Goal: Information Seeking & Learning: Check status

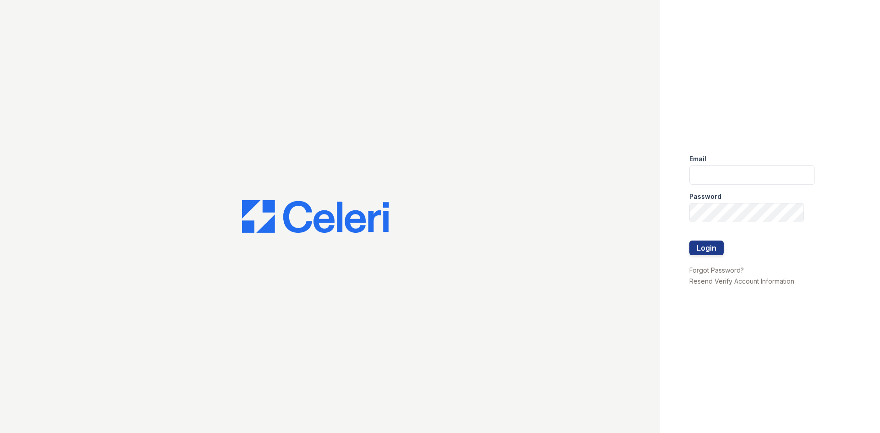
click at [720, 187] on div "Password" at bounding box center [752, 194] width 126 height 18
click at [719, 176] on input "email" at bounding box center [752, 174] width 126 height 19
type input "888atgrandhopepark@trinity-pm.com"
click at [689, 240] on button "Login" at bounding box center [706, 247] width 34 height 15
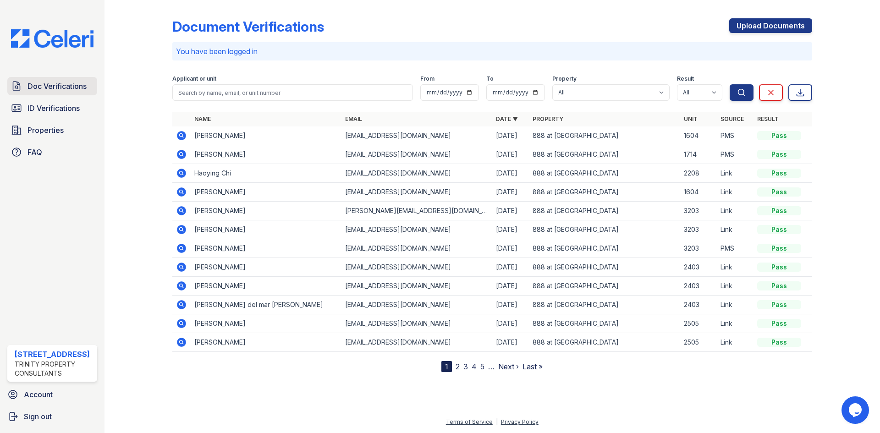
click at [49, 84] on span "Doc Verifications" at bounding box center [56, 86] width 59 height 11
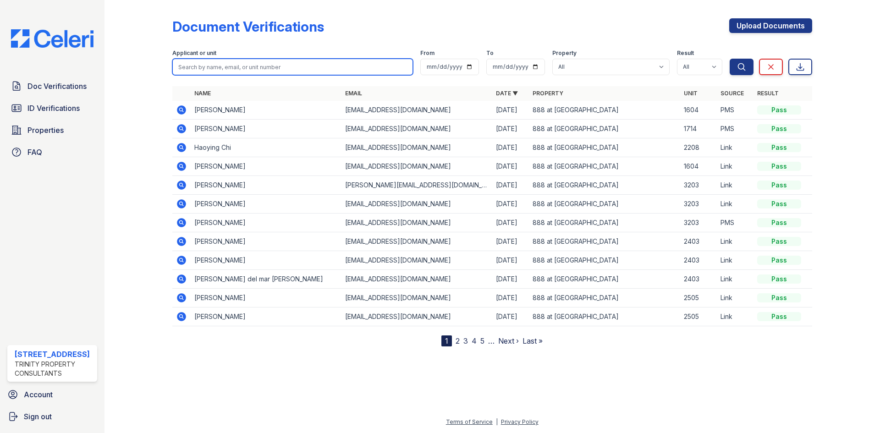
click at [223, 67] on input "search" at bounding box center [292, 67] width 240 height 16
click at [139, 86] on div at bounding box center [145, 175] width 53 height 343
drag, startPoint x: 325, startPoint y: 66, endPoint x: 317, endPoint y: 65, distance: 8.8
click at [325, 66] on input "search" at bounding box center [292, 67] width 240 height 16
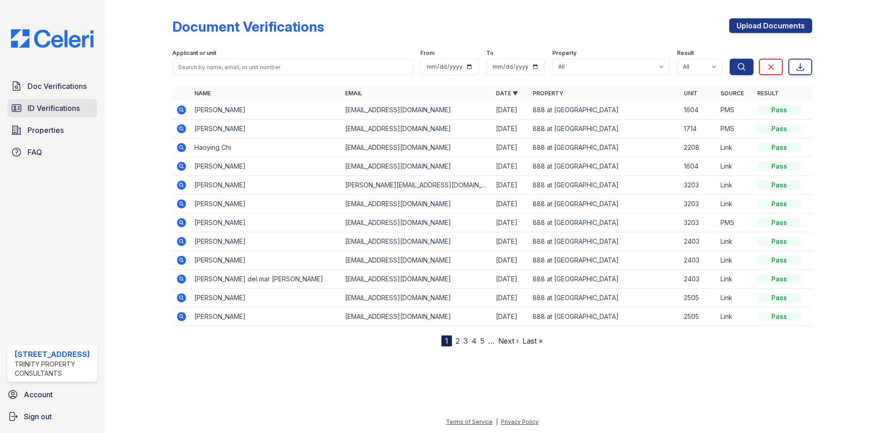
click at [65, 107] on span "ID Verifications" at bounding box center [53, 108] width 52 height 11
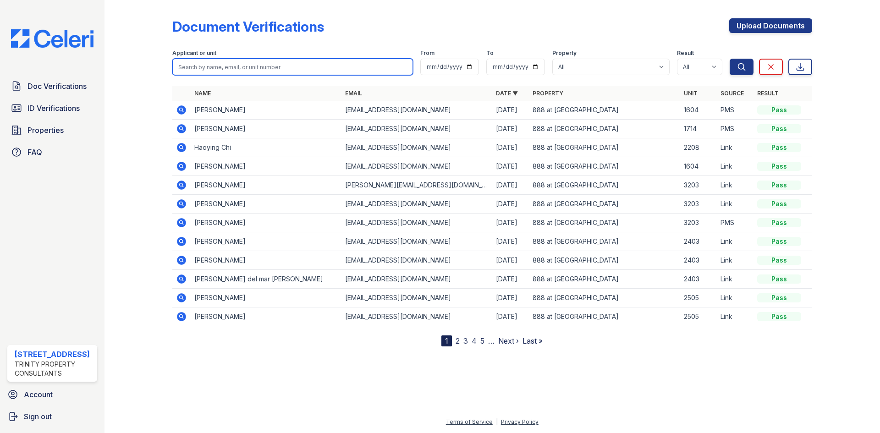
click at [263, 69] on input "search" at bounding box center [292, 67] width 240 height 16
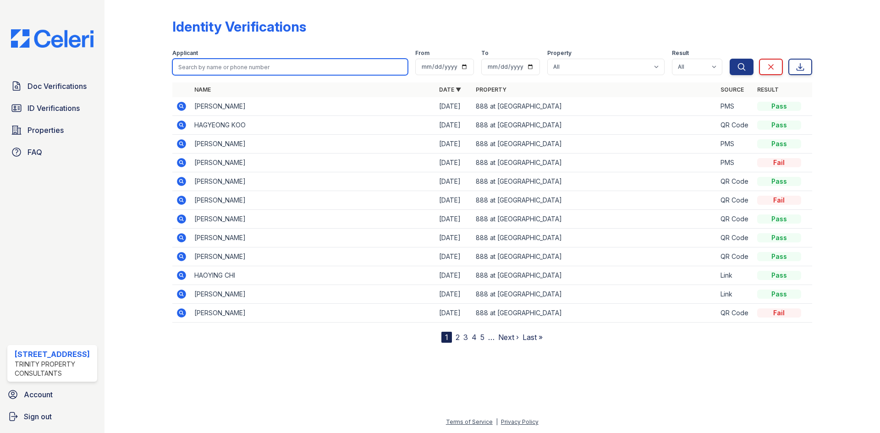
click at [263, 69] on input "search" at bounding box center [289, 67] width 235 height 16
type input "yuhang"
click at [729, 59] on button "Search" at bounding box center [741, 67] width 24 height 16
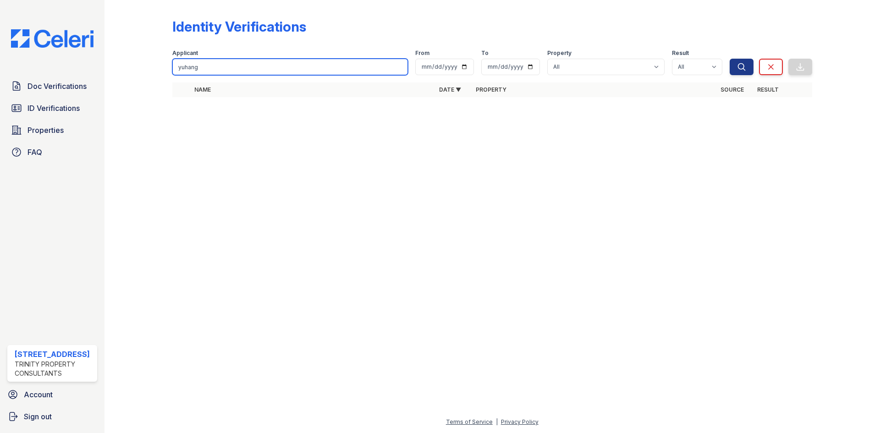
click at [224, 68] on input "yuhang" at bounding box center [289, 67] width 235 height 16
drag, startPoint x: 224, startPoint y: 68, endPoint x: 144, endPoint y: 60, distance: 80.5
click at [144, 60] on div "Identity Verifications Filter Applicant yuhang From To Property All 888 at Gran…" at bounding box center [492, 60] width 746 height 121
type input "jingwen"
click at [729, 59] on button "Search" at bounding box center [741, 67] width 24 height 16
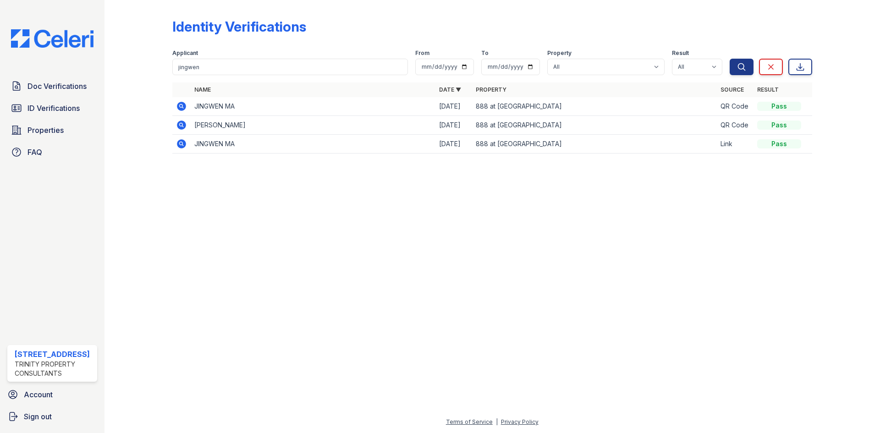
click at [177, 109] on icon at bounding box center [181, 106] width 11 height 11
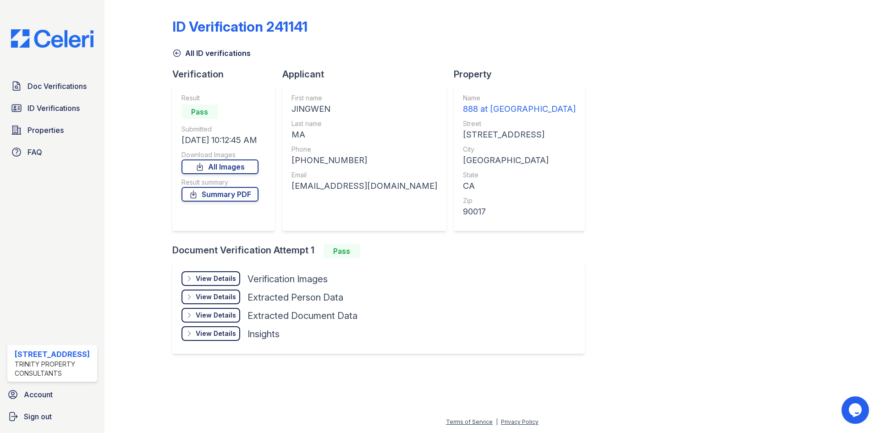
click at [222, 280] on div "View Details" at bounding box center [216, 278] width 40 height 9
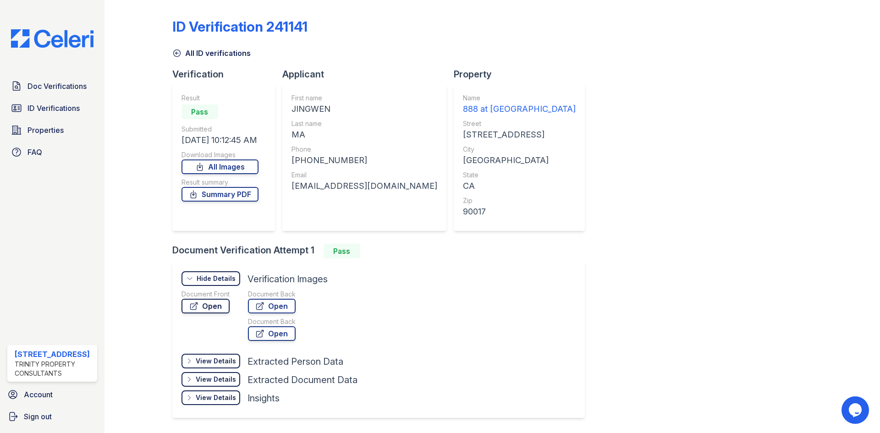
click at [207, 308] on link "Open" at bounding box center [205, 306] width 48 height 15
click at [58, 89] on span "Doc Verifications" at bounding box center [56, 86] width 59 height 11
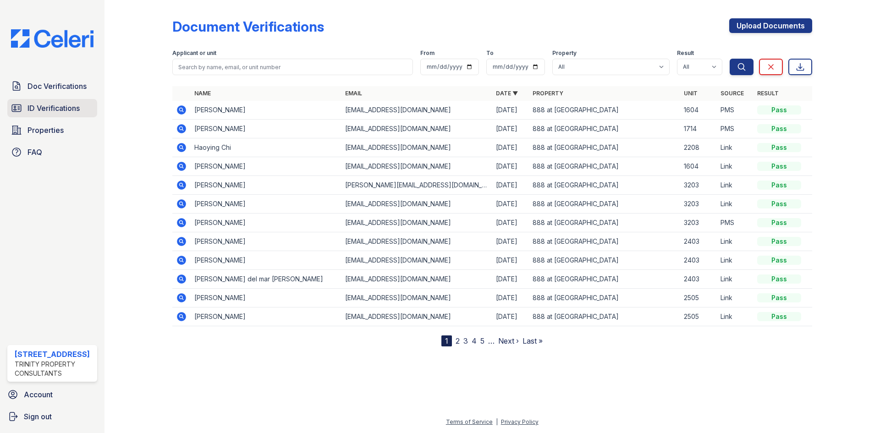
click at [74, 108] on span "ID Verifications" at bounding box center [53, 108] width 52 height 11
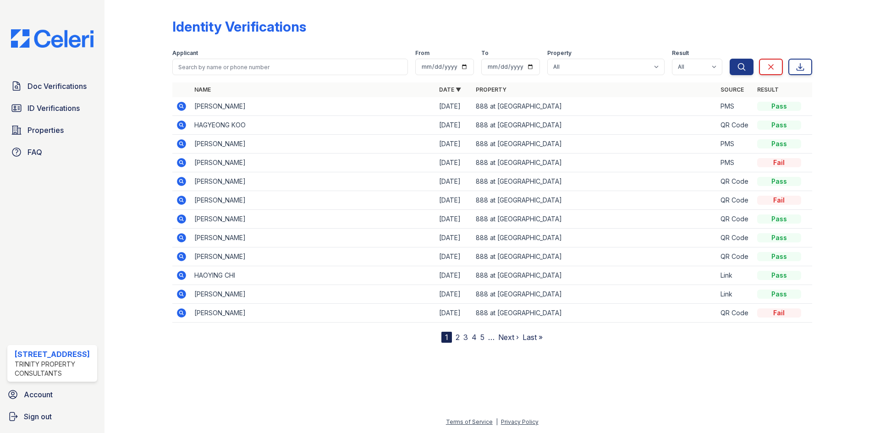
click at [184, 141] on icon at bounding box center [181, 143] width 9 height 9
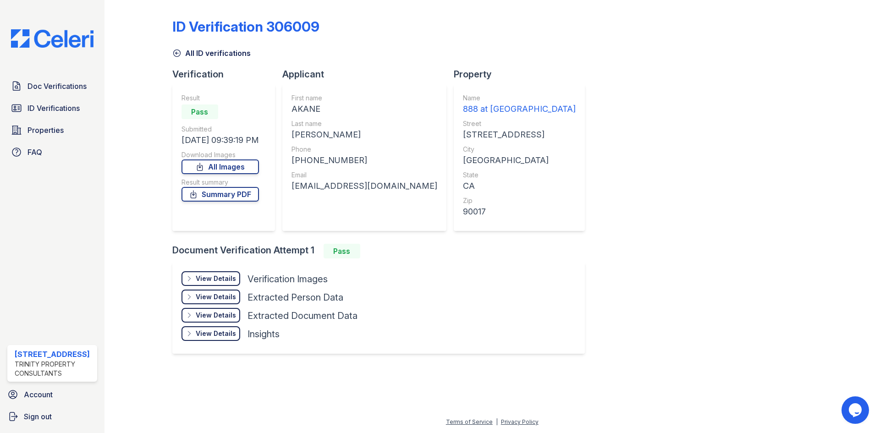
click at [216, 279] on div "View Details" at bounding box center [216, 278] width 40 height 9
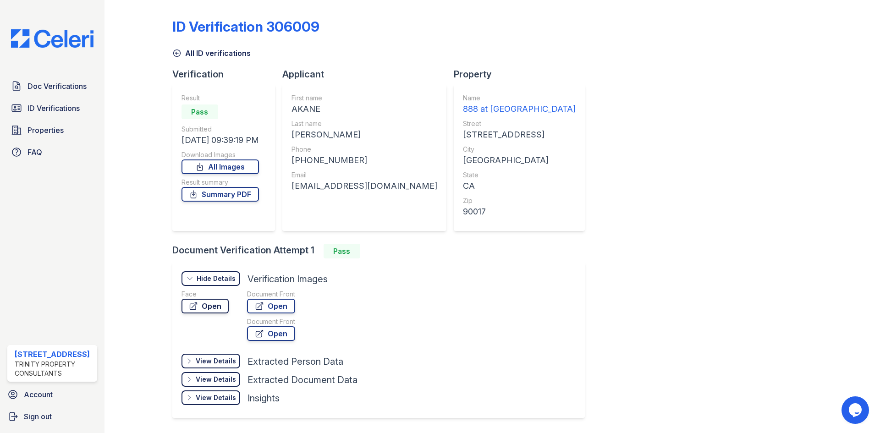
click at [208, 311] on link "Open" at bounding box center [204, 306] width 47 height 15
click at [62, 114] on link "ID Verifications" at bounding box center [52, 108] width 90 height 18
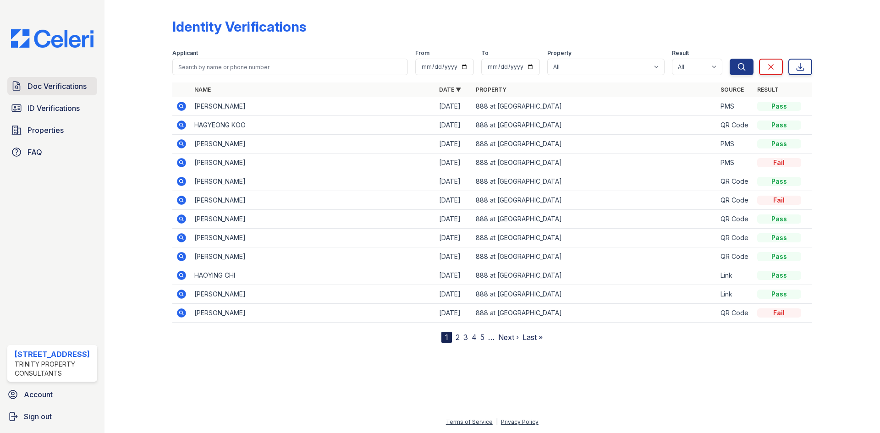
click at [67, 87] on span "Doc Verifications" at bounding box center [56, 86] width 59 height 11
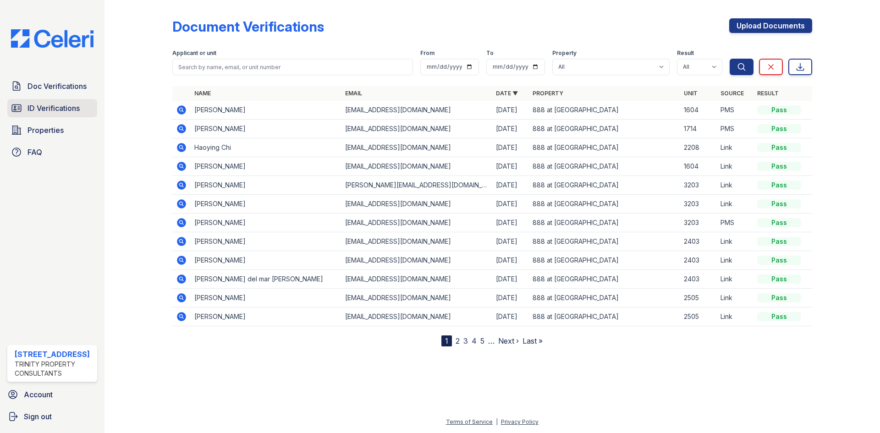
click at [59, 104] on span "ID Verifications" at bounding box center [53, 108] width 52 height 11
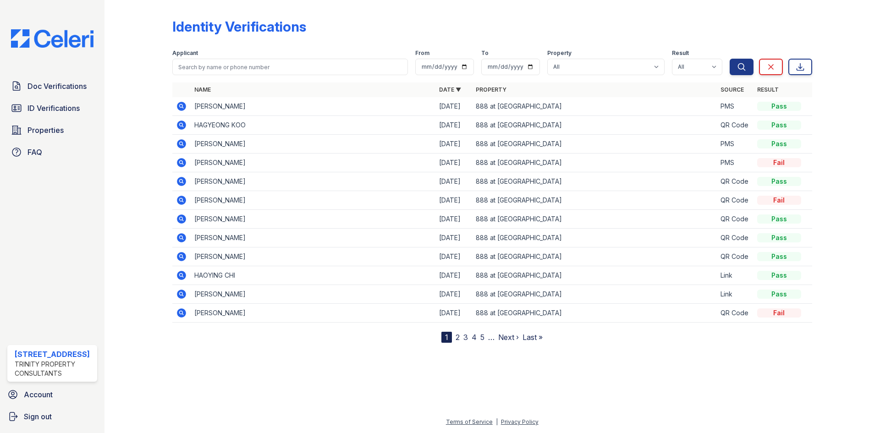
click at [185, 142] on icon at bounding box center [181, 143] width 9 height 9
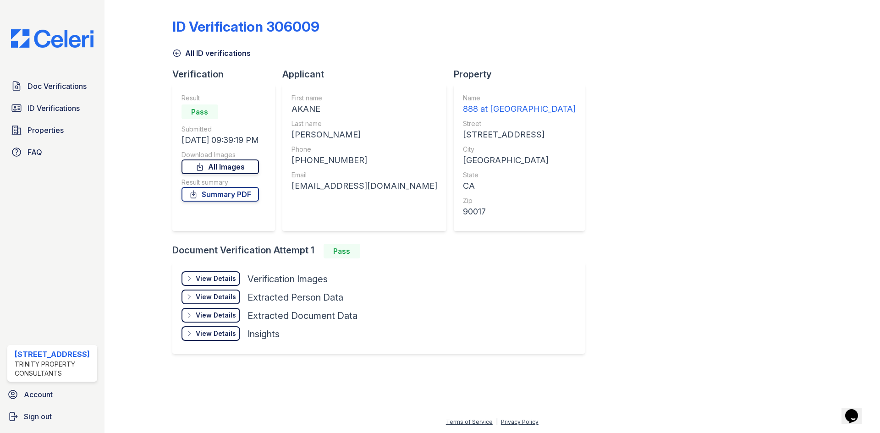
click at [219, 169] on link "All Images" at bounding box center [219, 166] width 77 height 15
click at [223, 194] on link "Summary PDF" at bounding box center [219, 194] width 77 height 15
click at [59, 107] on span "ID Verifications" at bounding box center [53, 108] width 52 height 11
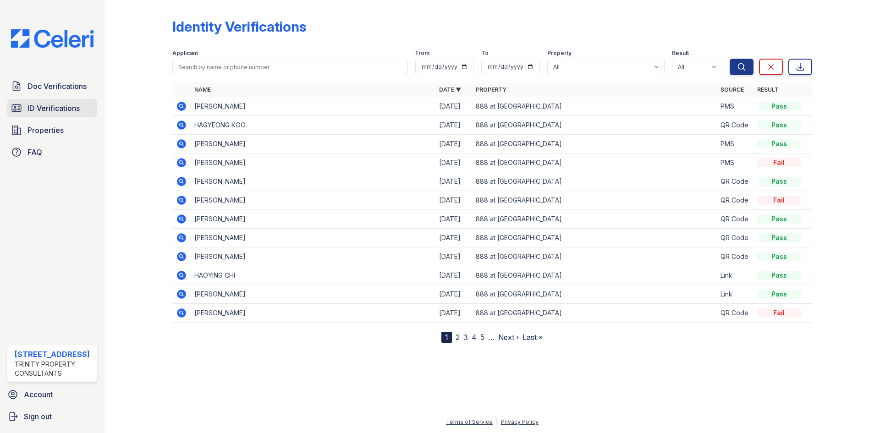
click at [72, 102] on link "ID Verifications" at bounding box center [52, 108] width 90 height 18
click at [69, 86] on span "Doc Verifications" at bounding box center [56, 86] width 59 height 11
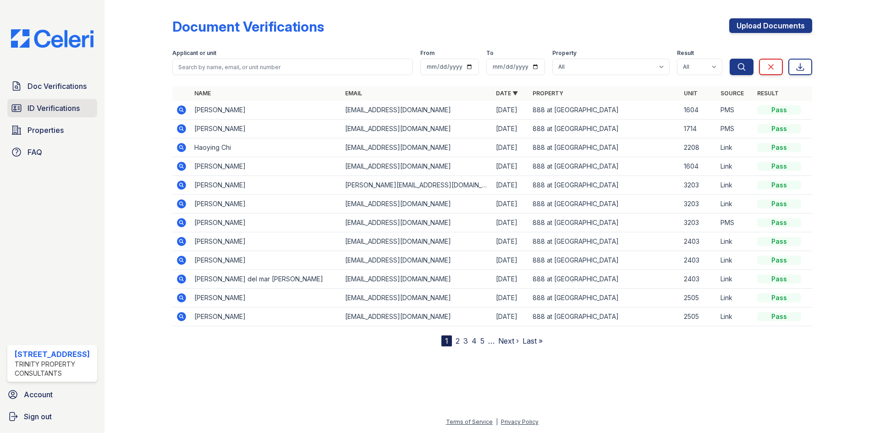
click at [54, 111] on span "ID Verifications" at bounding box center [53, 108] width 52 height 11
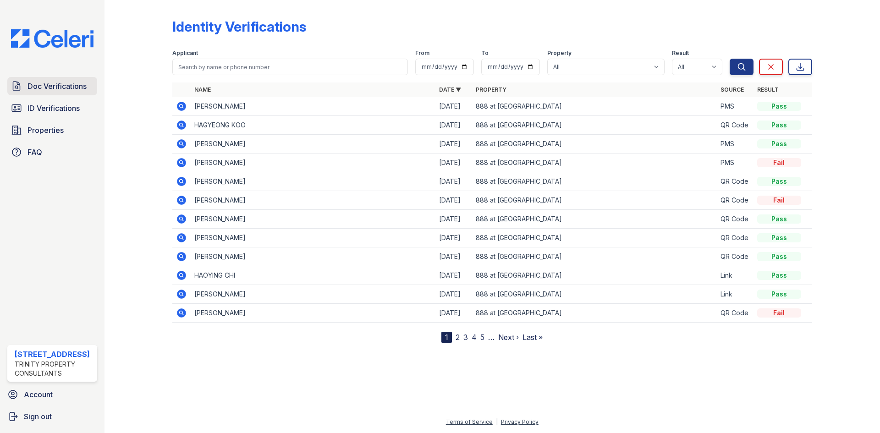
click at [66, 84] on span "Doc Verifications" at bounding box center [56, 86] width 59 height 11
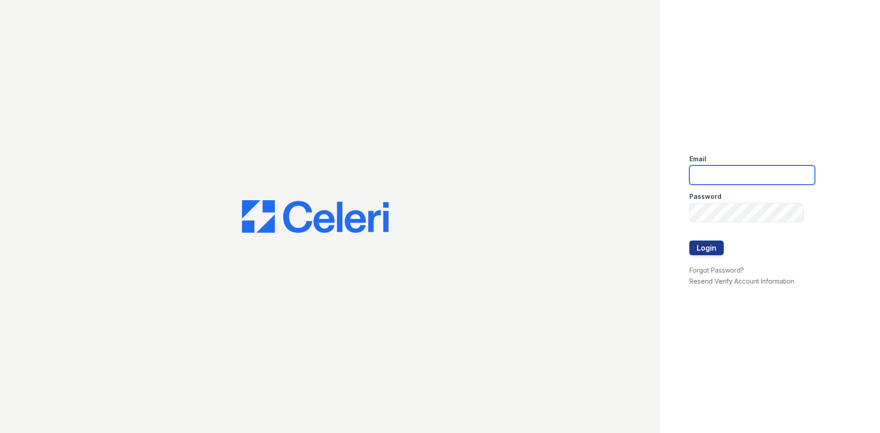
click at [721, 181] on input "email" at bounding box center [752, 174] width 126 height 19
type input "[EMAIL_ADDRESS][DOMAIN_NAME]"
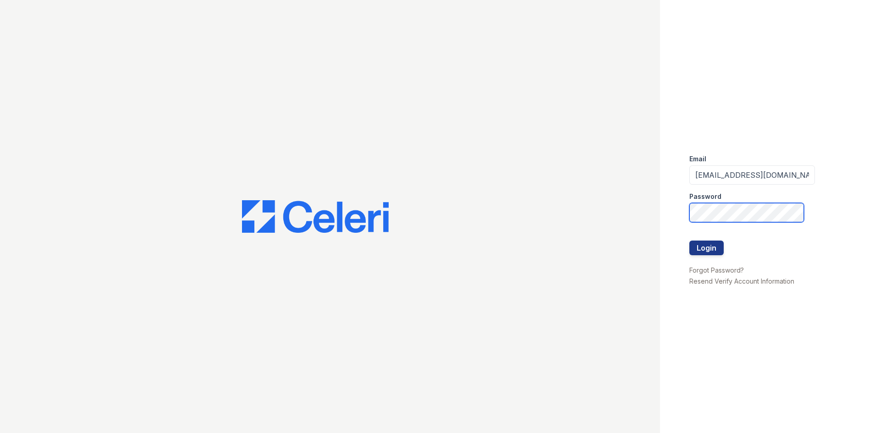
click at [689, 240] on button "Login" at bounding box center [706, 247] width 34 height 15
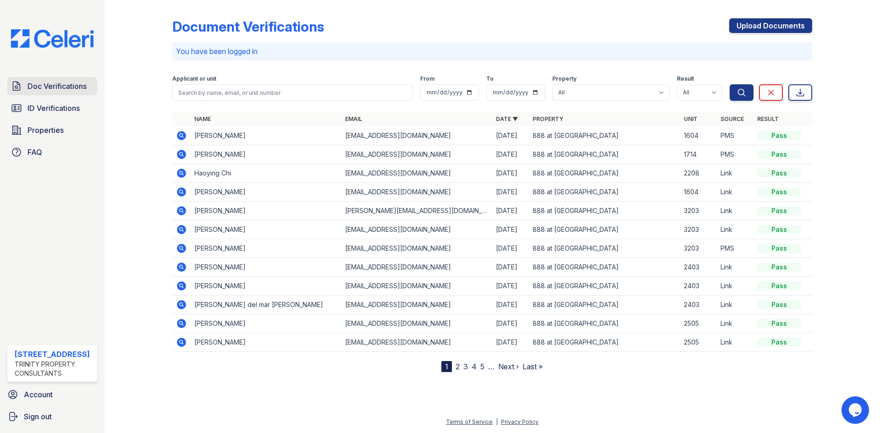
click at [67, 87] on span "Doc Verifications" at bounding box center [56, 86] width 59 height 11
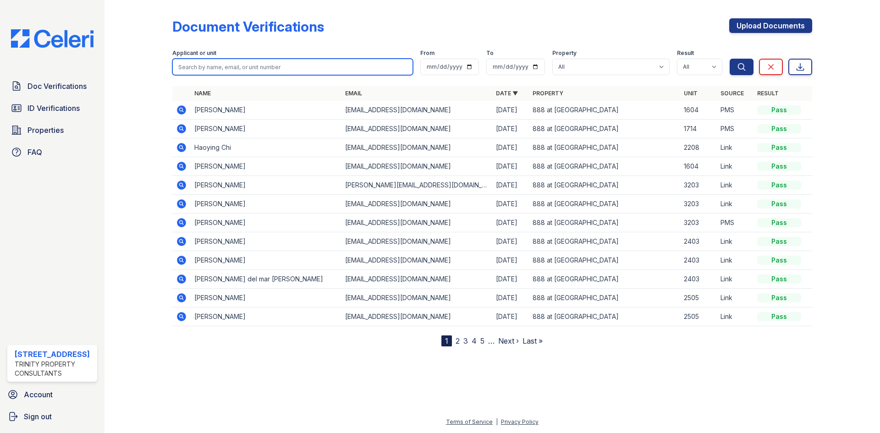
click at [258, 71] on input "search" at bounding box center [292, 67] width 240 height 16
type input "xinyue"
click at [729, 59] on button "Search" at bounding box center [741, 67] width 24 height 16
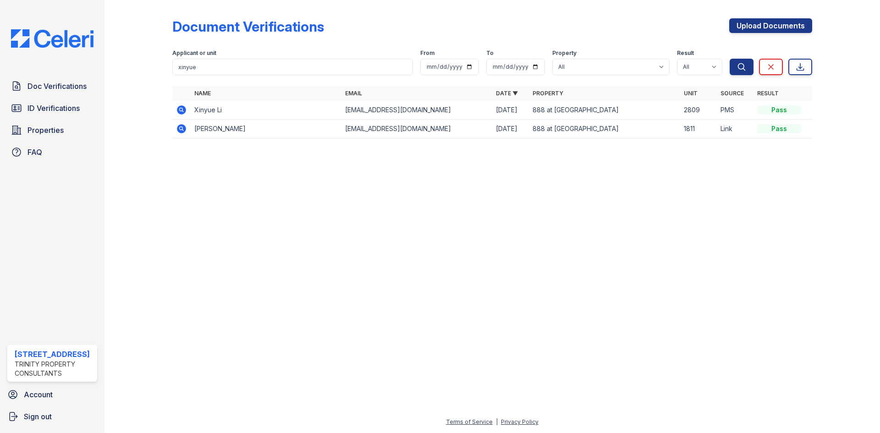
click at [177, 105] on icon at bounding box center [181, 109] width 11 height 11
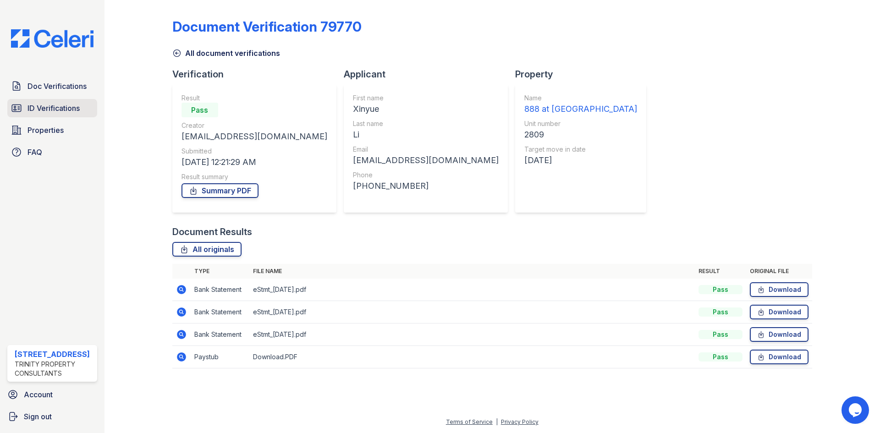
click at [66, 114] on link "ID Verifications" at bounding box center [52, 108] width 90 height 18
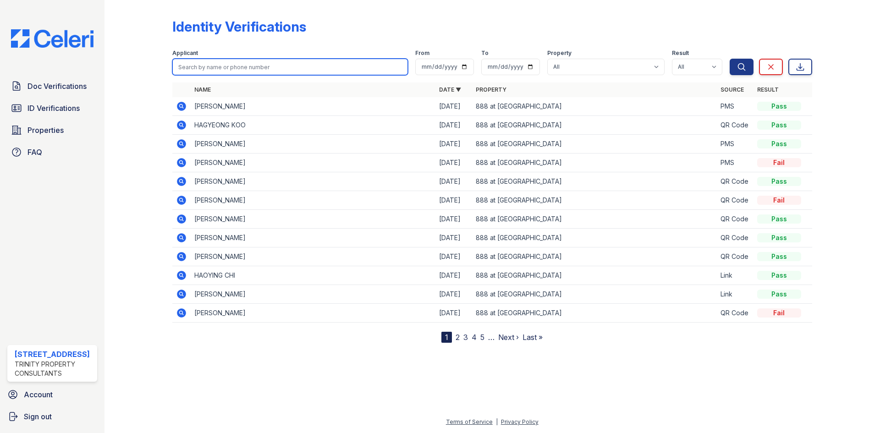
click at [270, 66] on input "search" at bounding box center [289, 67] width 235 height 16
type input "xinrue"
click at [729, 59] on button "Search" at bounding box center [741, 67] width 24 height 16
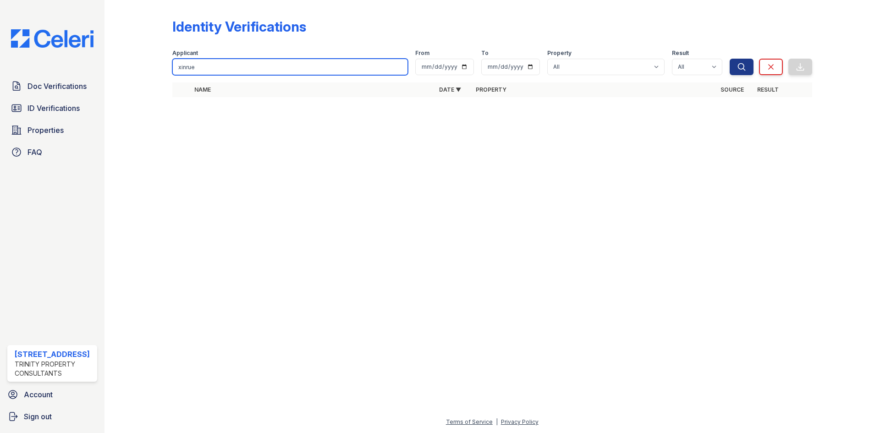
click at [270, 72] on input "xinrue" at bounding box center [289, 67] width 235 height 16
type input "xinyue"
click at [729, 59] on button "Search" at bounding box center [741, 67] width 24 height 16
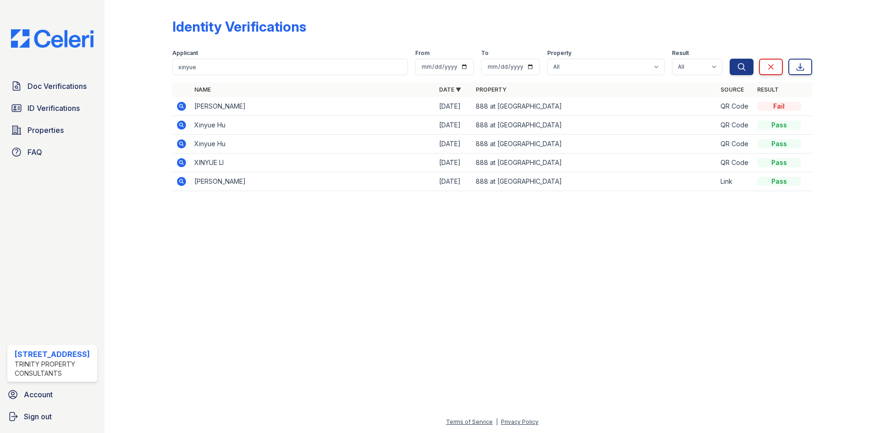
click at [186, 163] on icon at bounding box center [181, 162] width 9 height 9
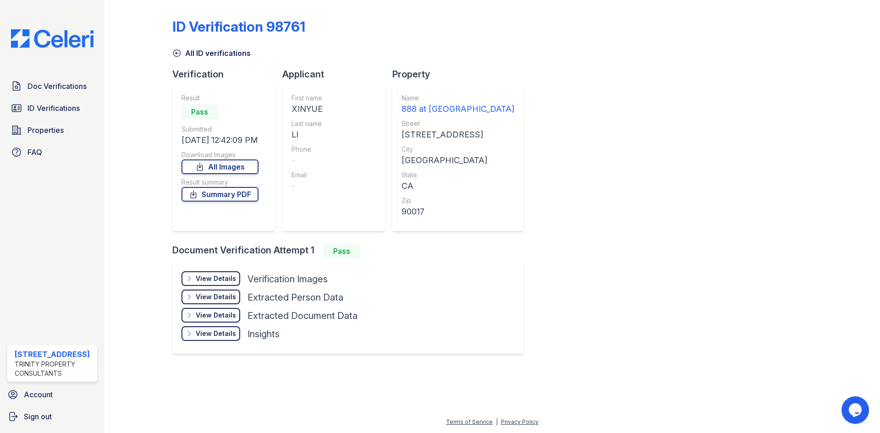
click at [198, 278] on div "View Details" at bounding box center [216, 278] width 40 height 9
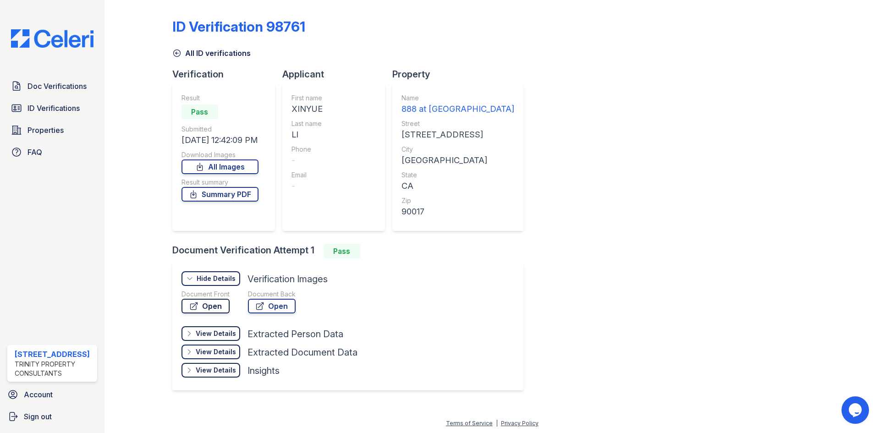
click at [205, 305] on link "Open" at bounding box center [205, 306] width 48 height 15
click at [212, 277] on div "Hide Details" at bounding box center [216, 278] width 39 height 9
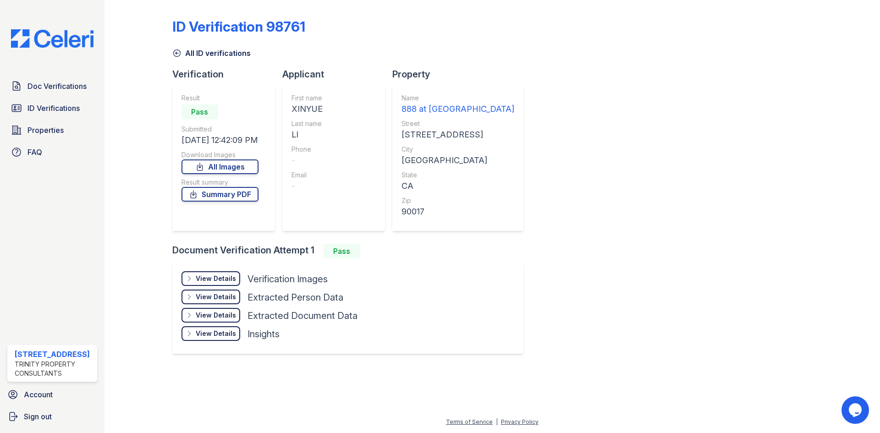
click at [208, 294] on div "View Details" at bounding box center [216, 296] width 40 height 9
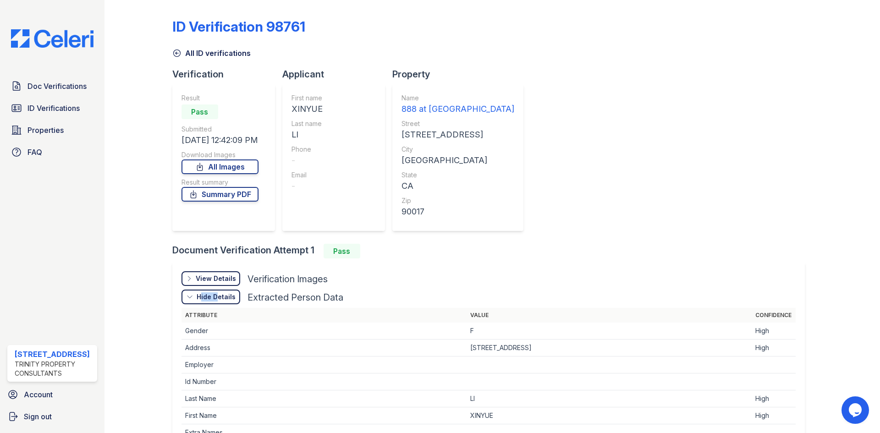
click at [208, 294] on div "Hide Details" at bounding box center [216, 296] width 39 height 9
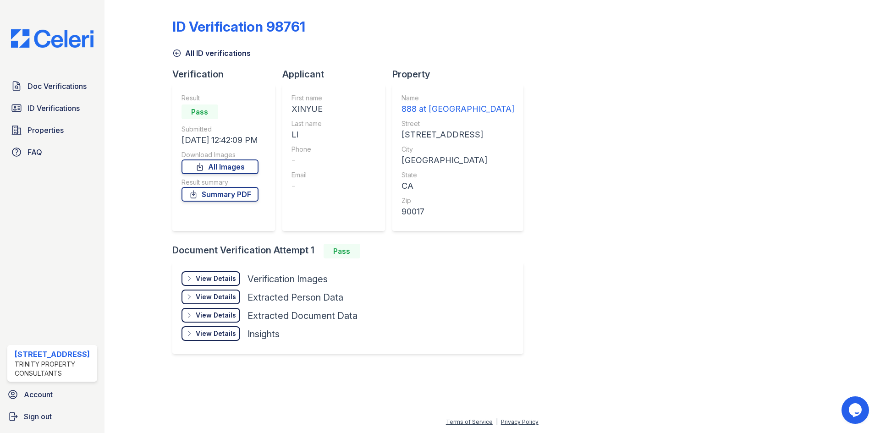
click at [211, 281] on div "View Details" at bounding box center [216, 278] width 40 height 9
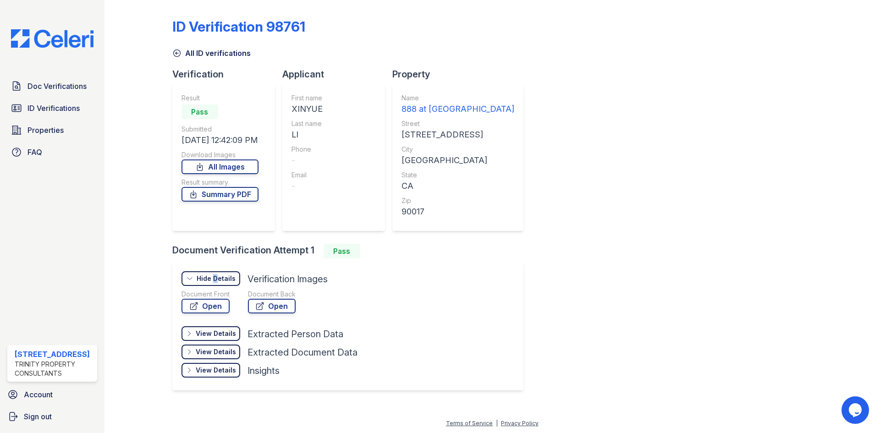
click at [211, 281] on div "Hide Details" at bounding box center [216, 278] width 39 height 9
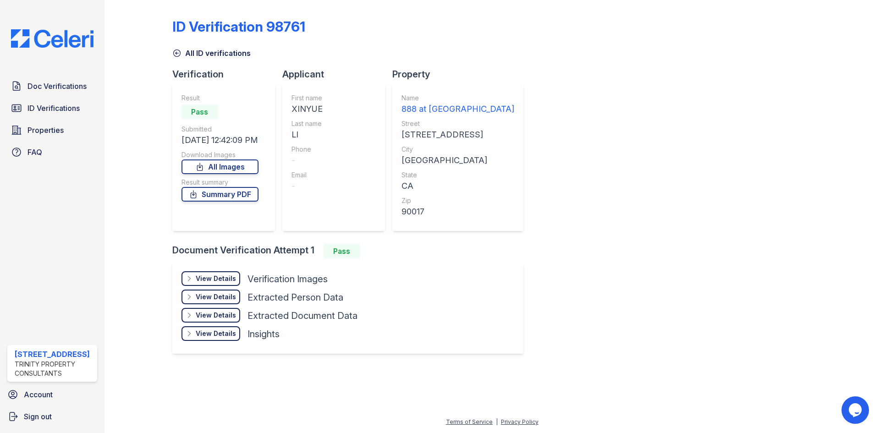
click at [208, 311] on div "View Details" at bounding box center [216, 315] width 40 height 9
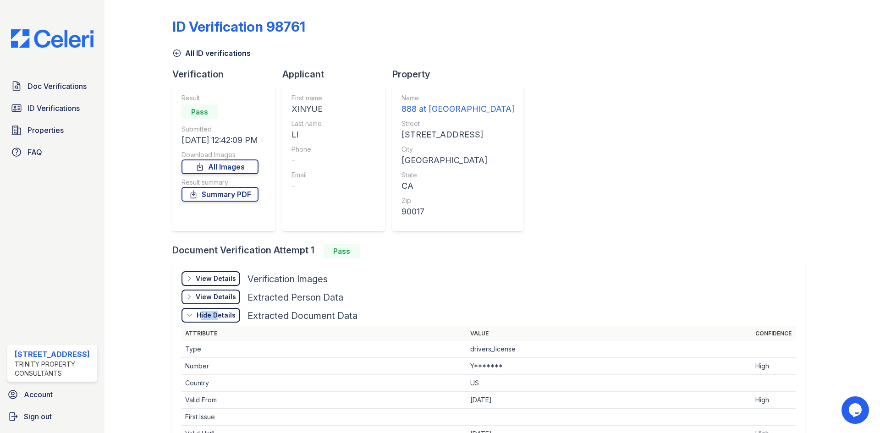
click at [208, 311] on div "Hide Details" at bounding box center [216, 315] width 39 height 9
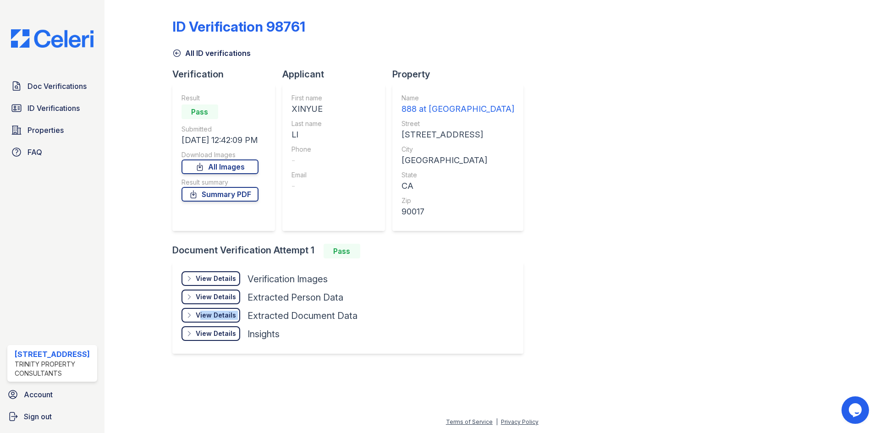
click at [208, 311] on div "View Details" at bounding box center [216, 315] width 40 height 9
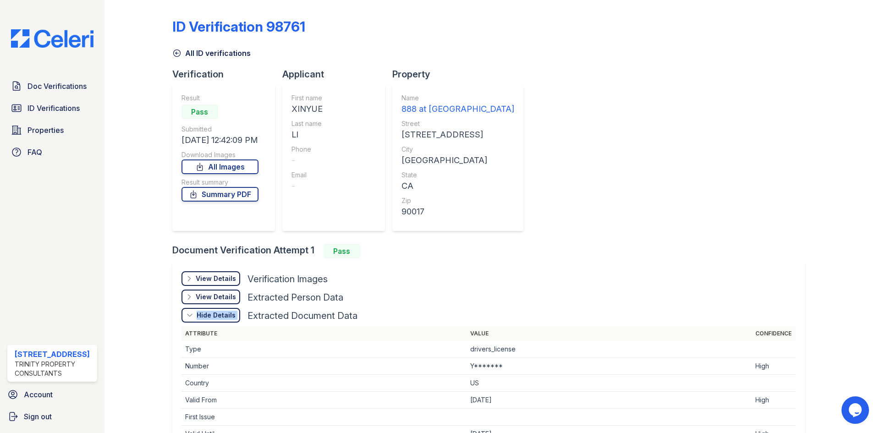
click at [208, 311] on div "Hide Details" at bounding box center [216, 315] width 39 height 9
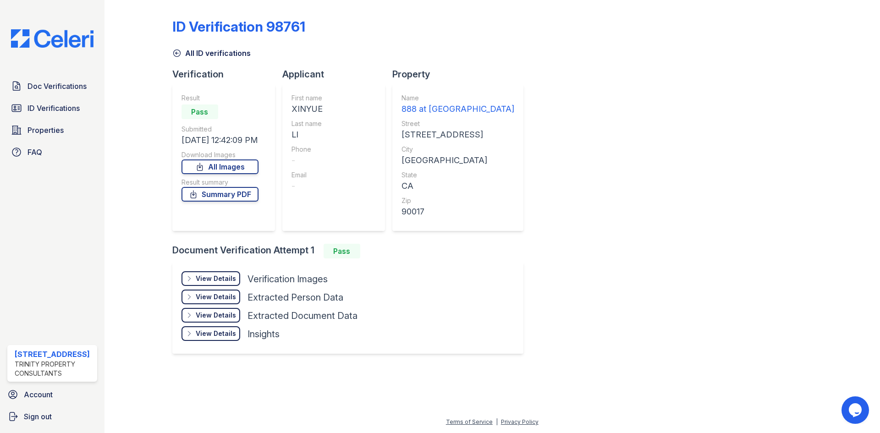
click at [211, 278] on div "View Details" at bounding box center [216, 278] width 40 height 9
click at [0, 0] on div "Hide Details" at bounding box center [0, 0] width 0 height 0
click at [621, 178] on div "ID Verification 98761 All ID verifications Verification Result Pass Submitted 1…" at bounding box center [491, 185] width 639 height 363
click at [67, 99] on link "ID Verifications" at bounding box center [52, 108] width 90 height 18
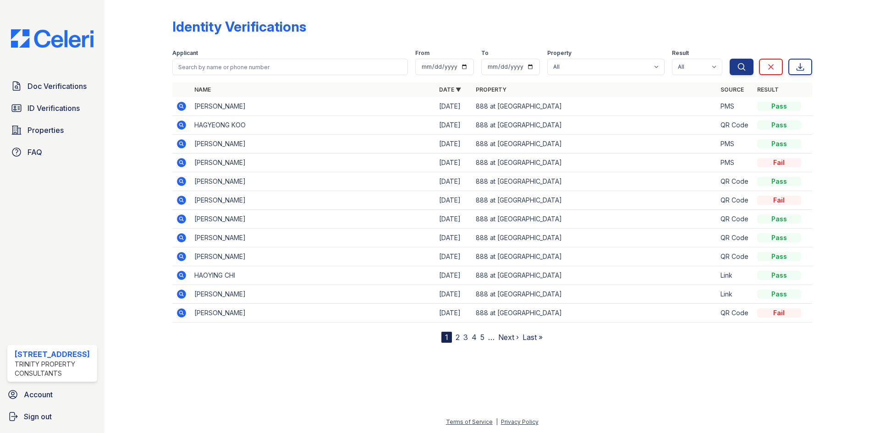
click at [182, 104] on icon at bounding box center [181, 106] width 9 height 9
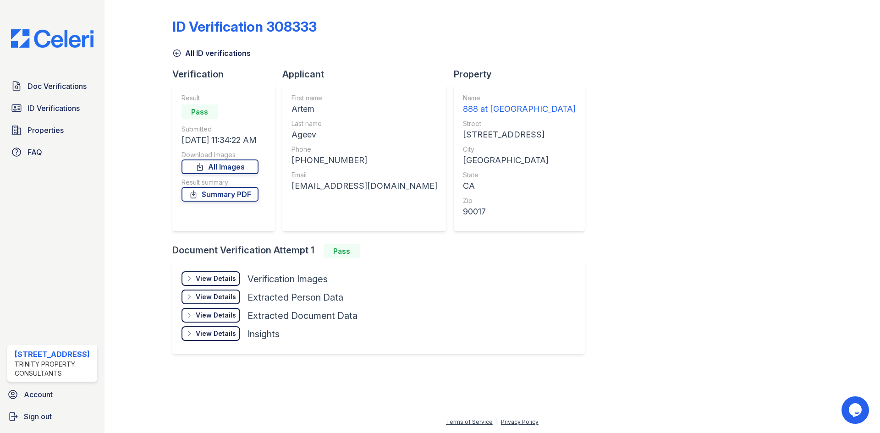
click at [211, 283] on div "View Details Details" at bounding box center [210, 278] width 59 height 15
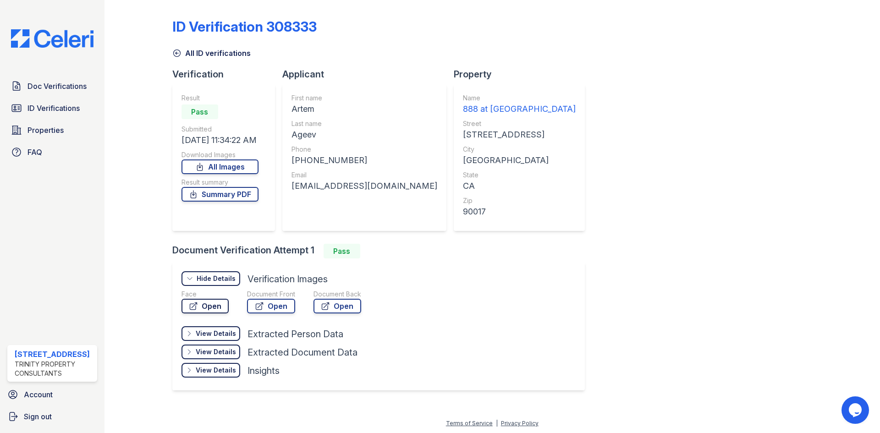
click at [216, 308] on link "Open" at bounding box center [204, 306] width 47 height 15
click at [62, 93] on link "Doc Verifications" at bounding box center [52, 86] width 90 height 18
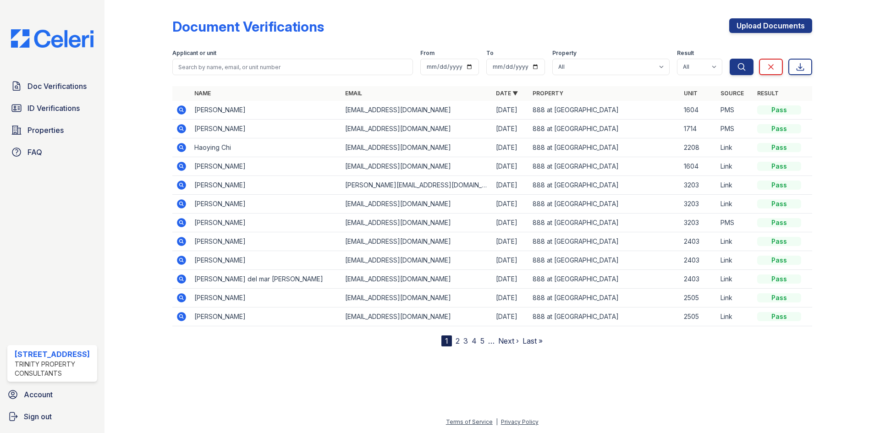
click at [180, 129] on icon at bounding box center [181, 128] width 11 height 11
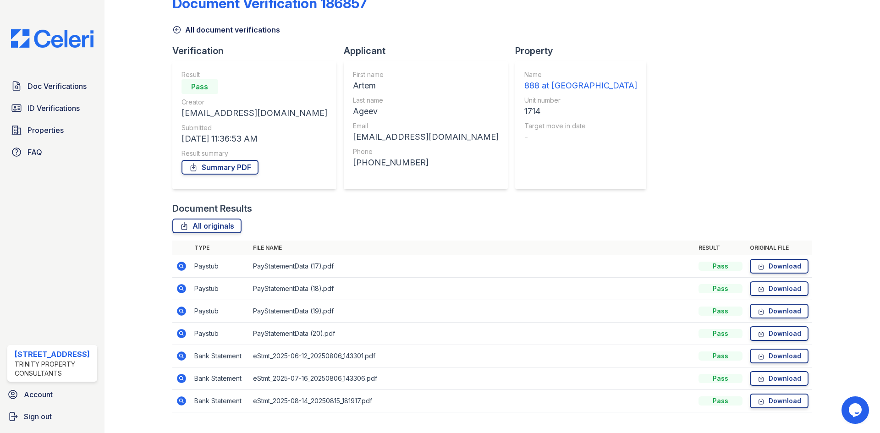
scroll to position [43, 0]
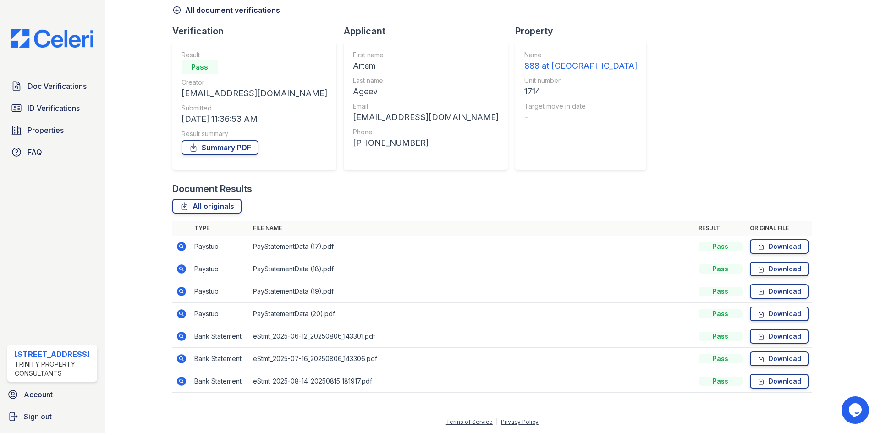
click at [184, 333] on icon at bounding box center [181, 336] width 9 height 9
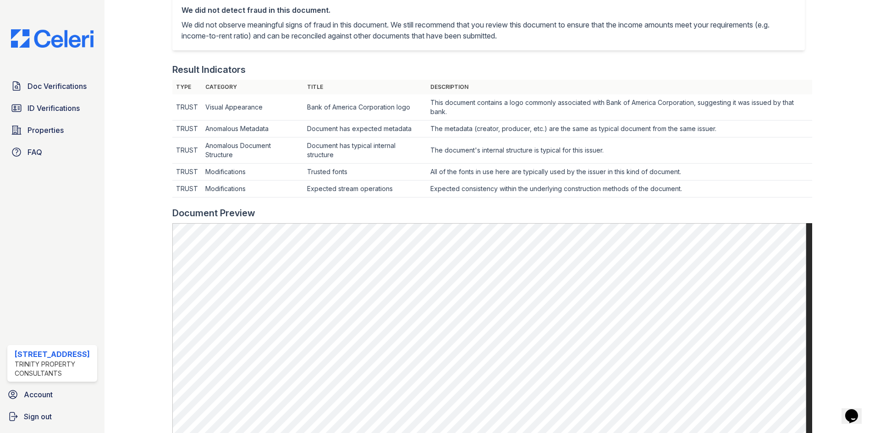
scroll to position [229, 0]
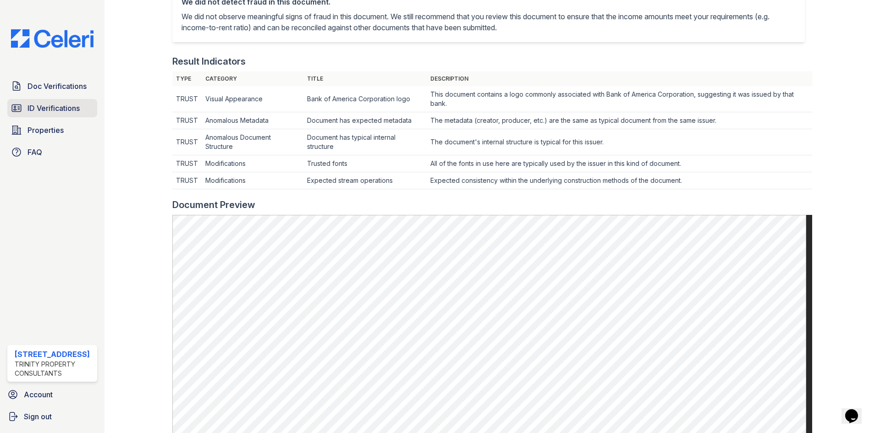
click at [57, 108] on span "ID Verifications" at bounding box center [53, 108] width 52 height 11
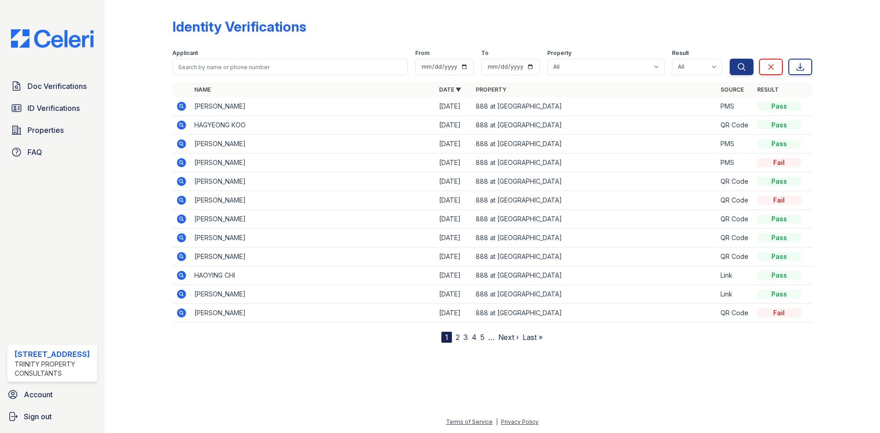
click at [179, 104] on icon at bounding box center [181, 106] width 9 height 9
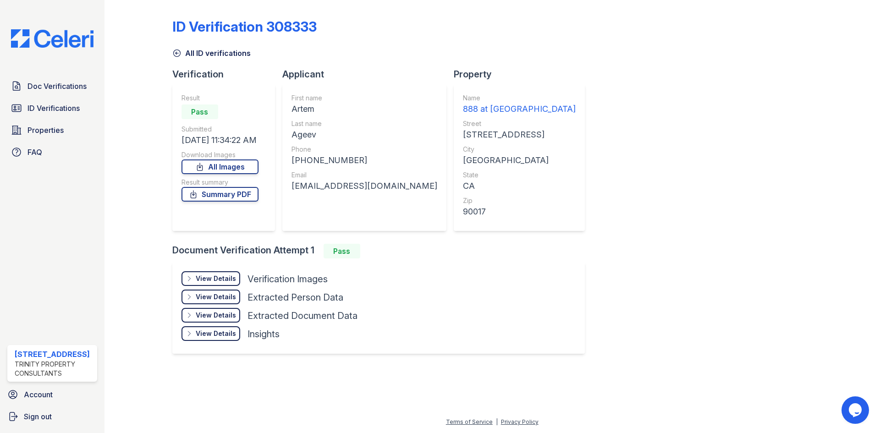
click at [212, 284] on div "View Details Details" at bounding box center [210, 278] width 59 height 15
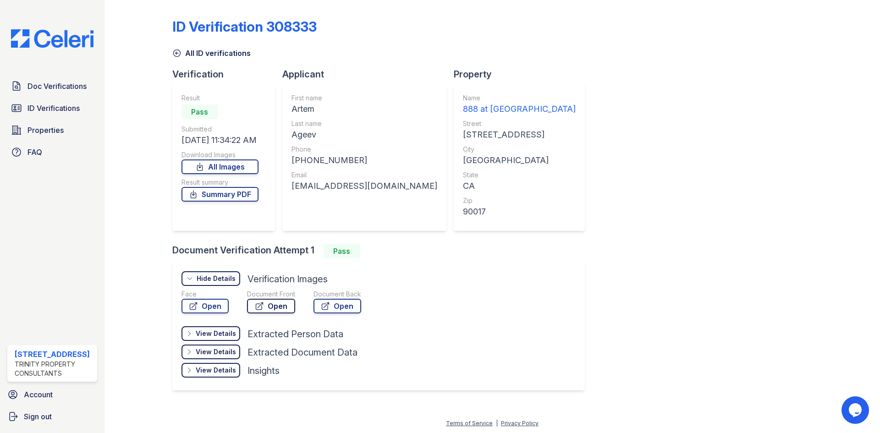
click at [266, 305] on link "Open" at bounding box center [271, 306] width 48 height 15
click at [15, 114] on icon at bounding box center [16, 108] width 11 height 11
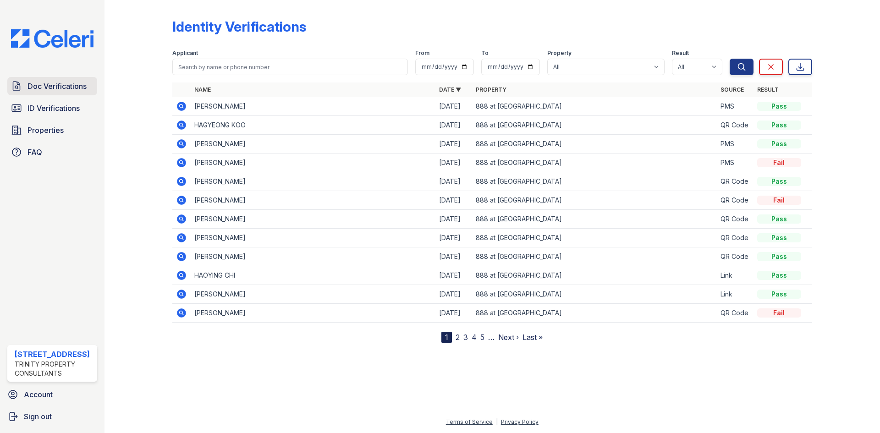
click at [62, 87] on span "Doc Verifications" at bounding box center [56, 86] width 59 height 11
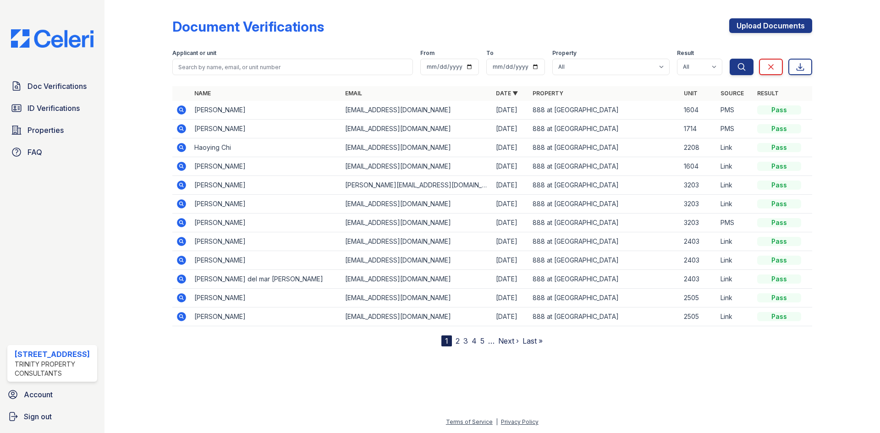
click at [184, 109] on icon at bounding box center [181, 109] width 9 height 9
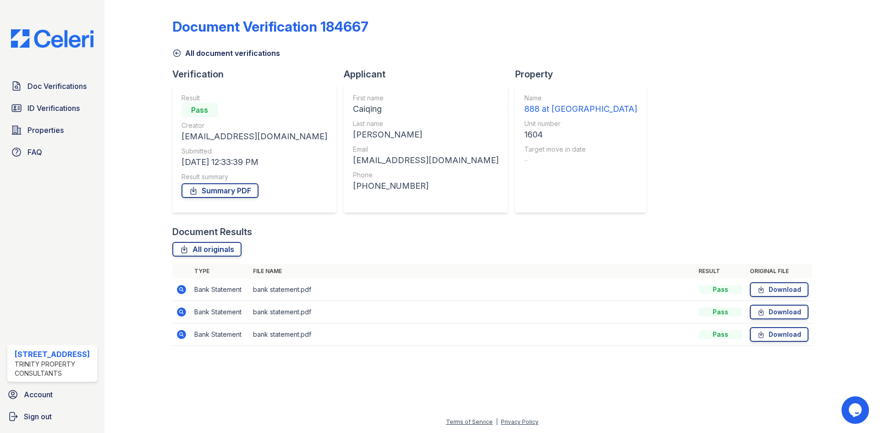
click at [185, 290] on icon at bounding box center [181, 289] width 9 height 9
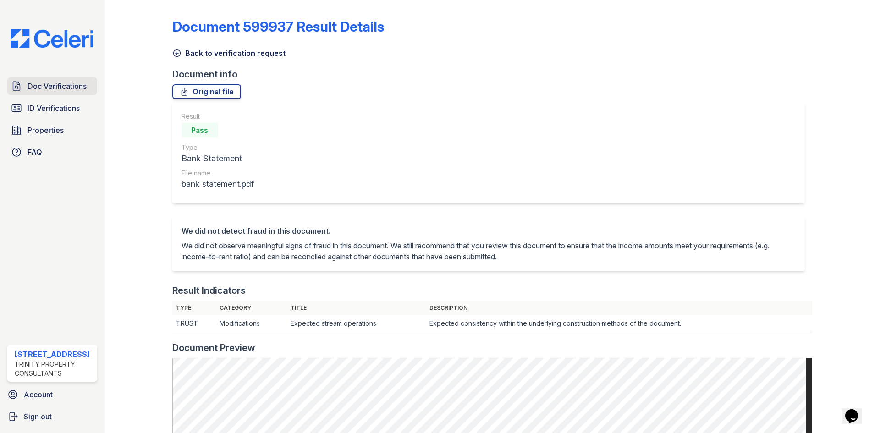
click at [51, 89] on span "Doc Verifications" at bounding box center [56, 86] width 59 height 11
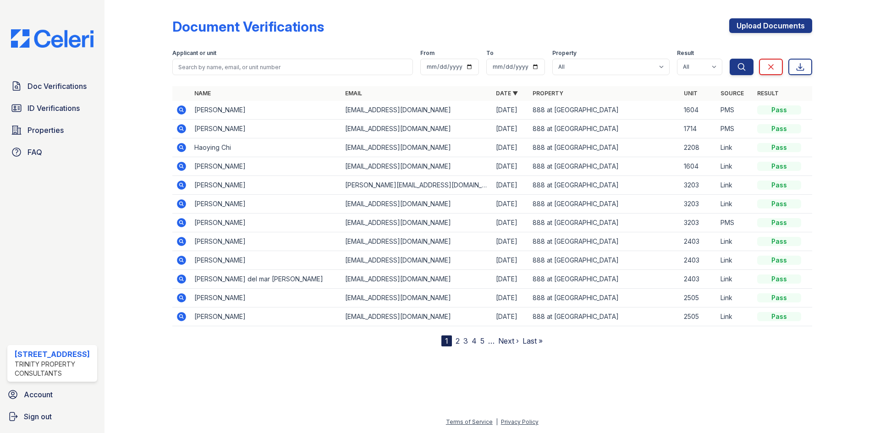
click at [180, 106] on icon at bounding box center [181, 109] width 9 height 9
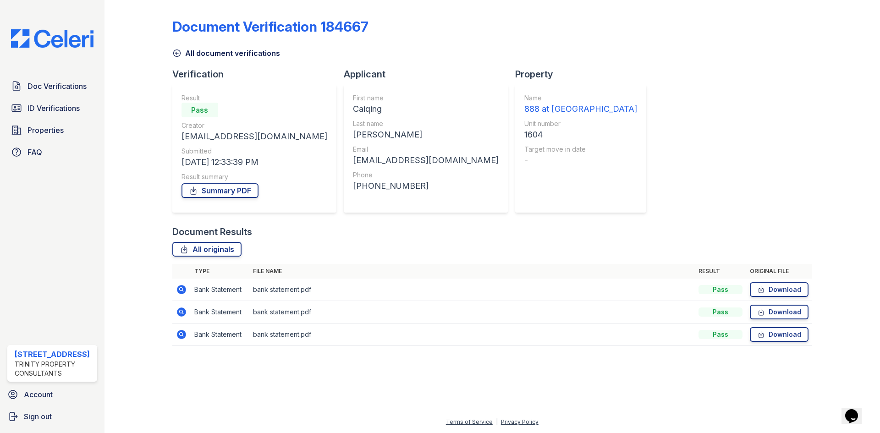
click at [185, 317] on icon at bounding box center [181, 311] width 11 height 11
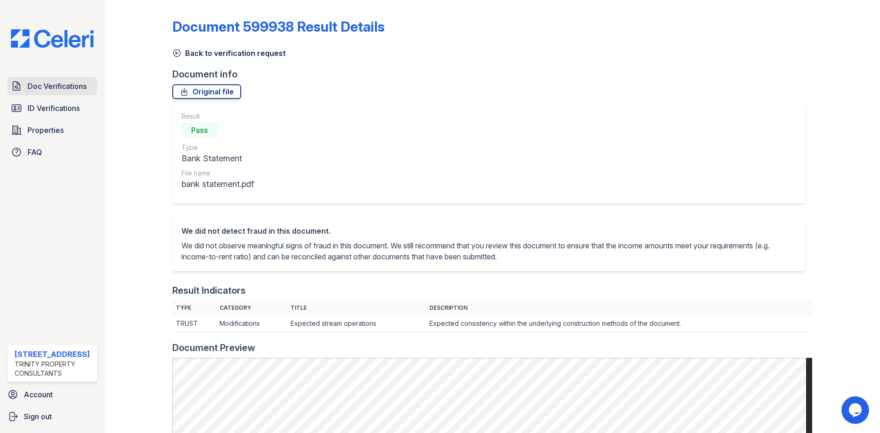
click at [40, 77] on link "Doc Verifications" at bounding box center [52, 86] width 90 height 18
